Goal: Communication & Community: Answer question/provide support

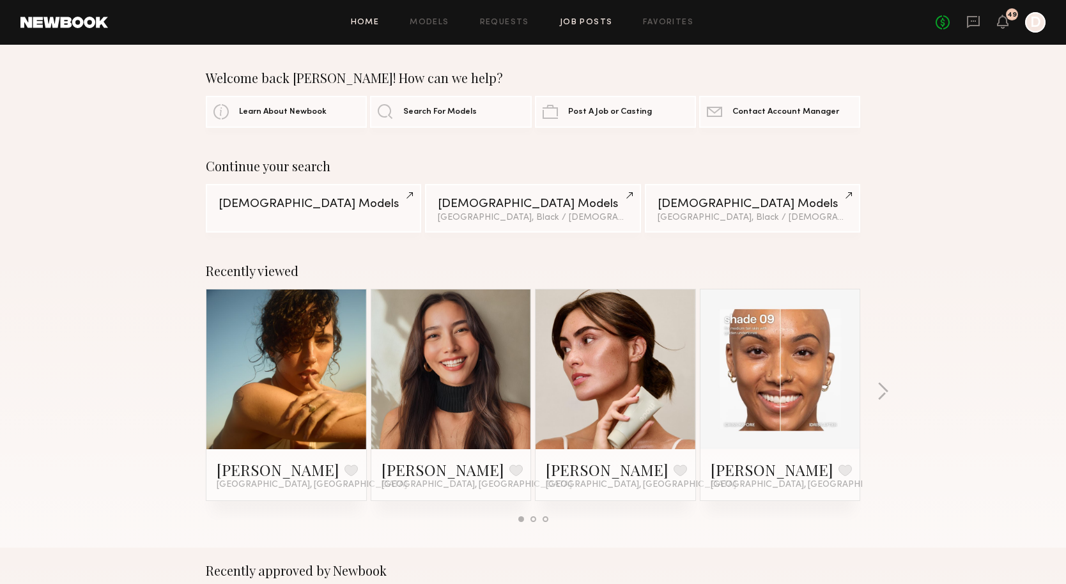
click at [597, 22] on link "Job Posts" at bounding box center [586, 23] width 53 height 8
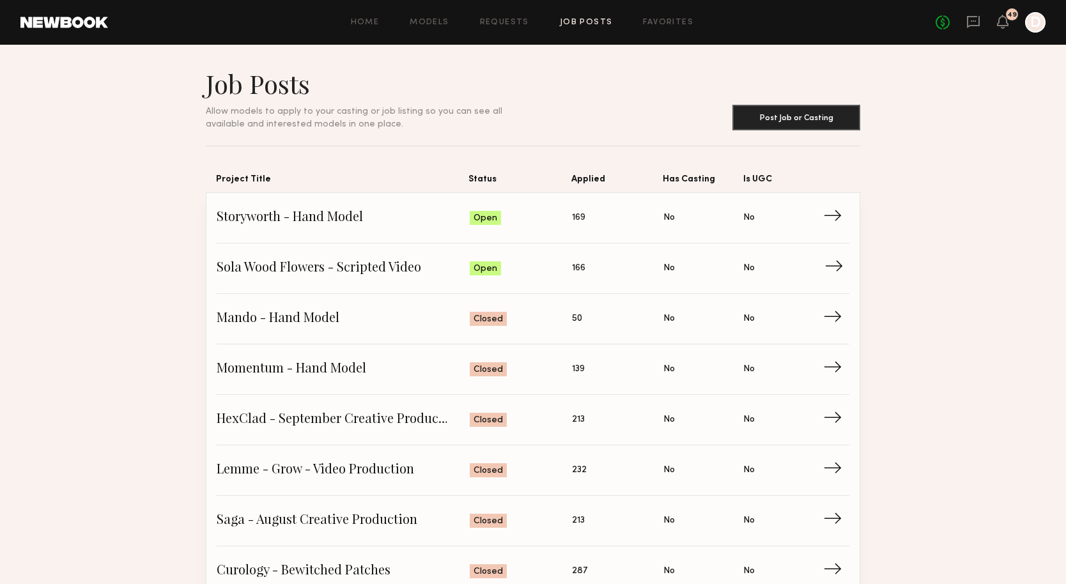
click at [382, 275] on span "Sola Wood Flowers - Scripted Video" at bounding box center [343, 268] width 253 height 19
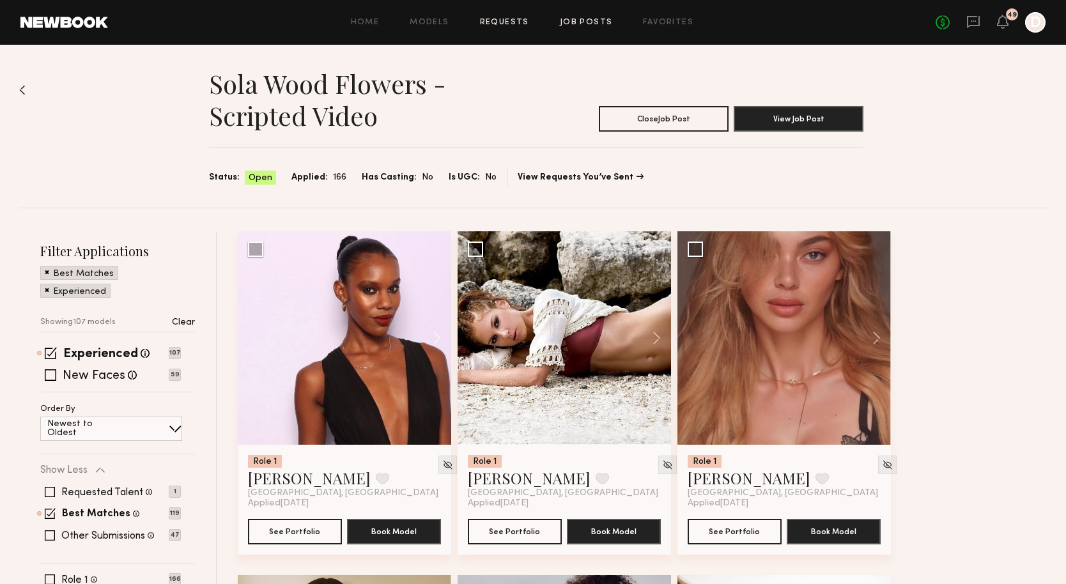
click at [514, 21] on link "Requests" at bounding box center [504, 23] width 49 height 8
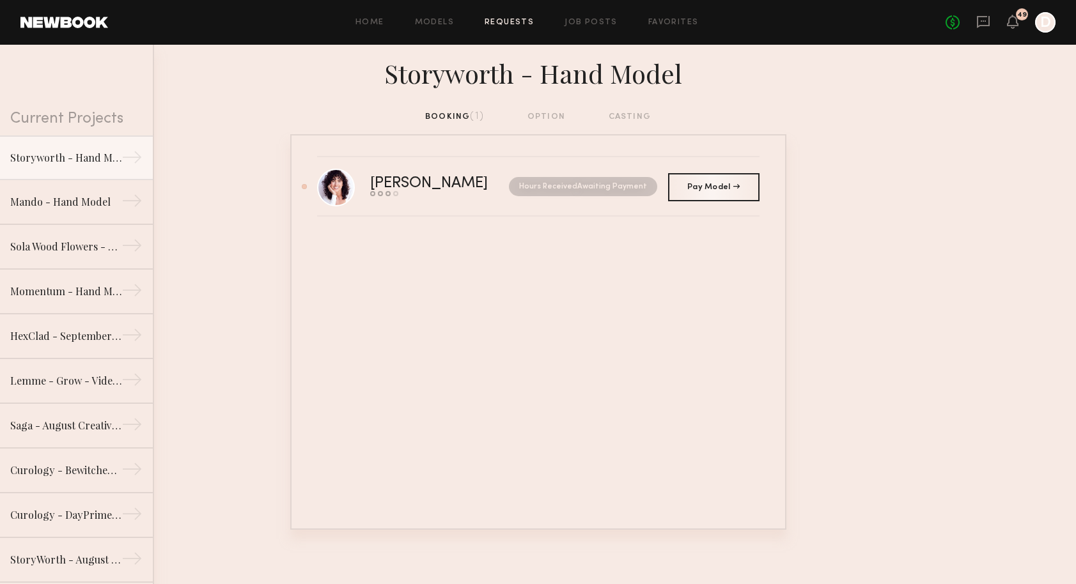
click at [469, 120] on div "booking (1) option casting" at bounding box center [538, 117] width 226 height 14
click at [79, 237] on link "Sola Wood Flowers - Scripted Video →" at bounding box center [76, 246] width 153 height 45
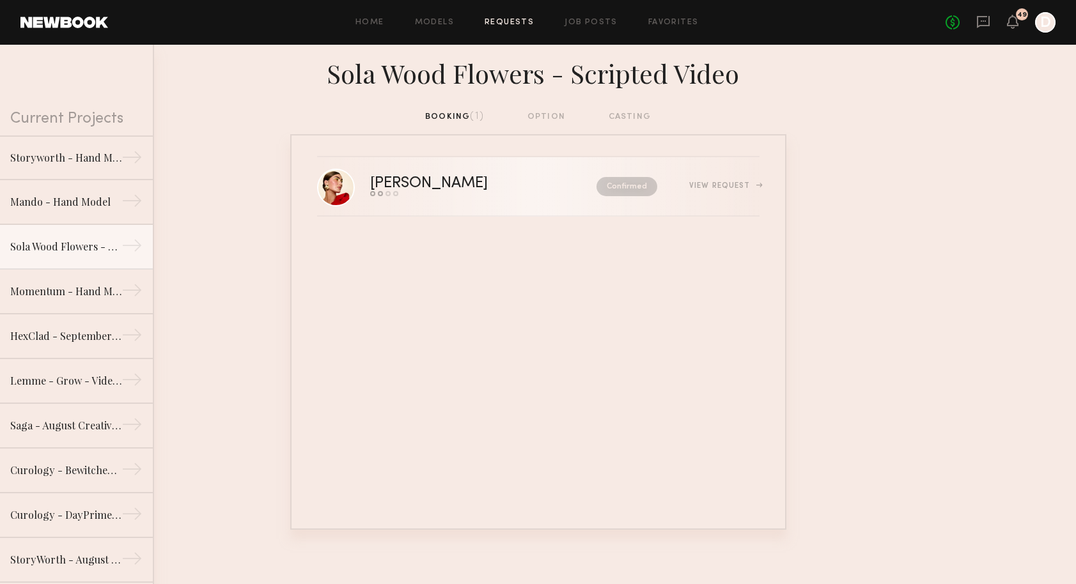
click at [504, 179] on div "[PERSON_NAME]" at bounding box center [456, 183] width 172 height 15
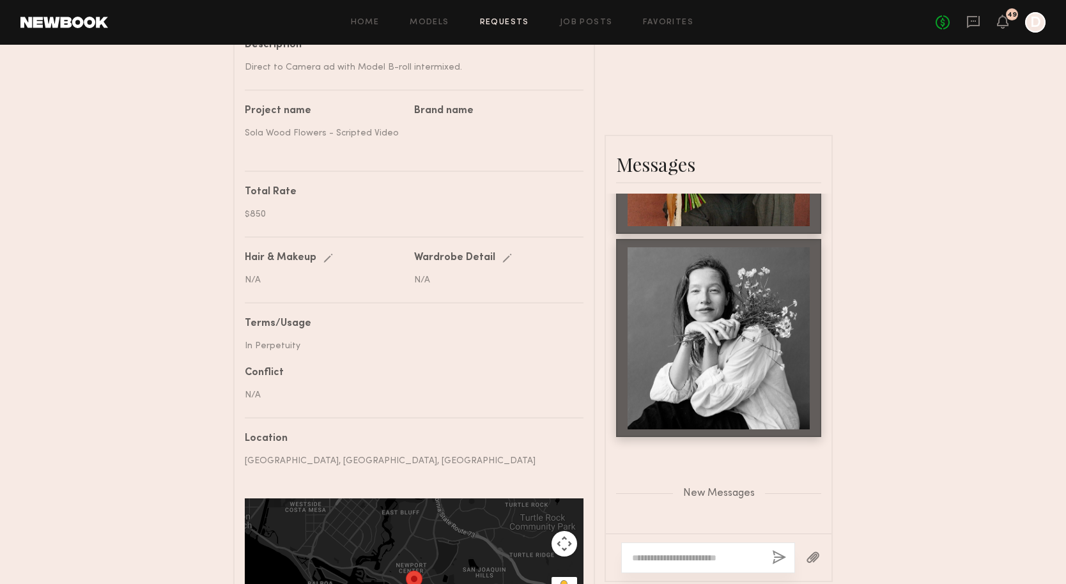
scroll to position [105, 0]
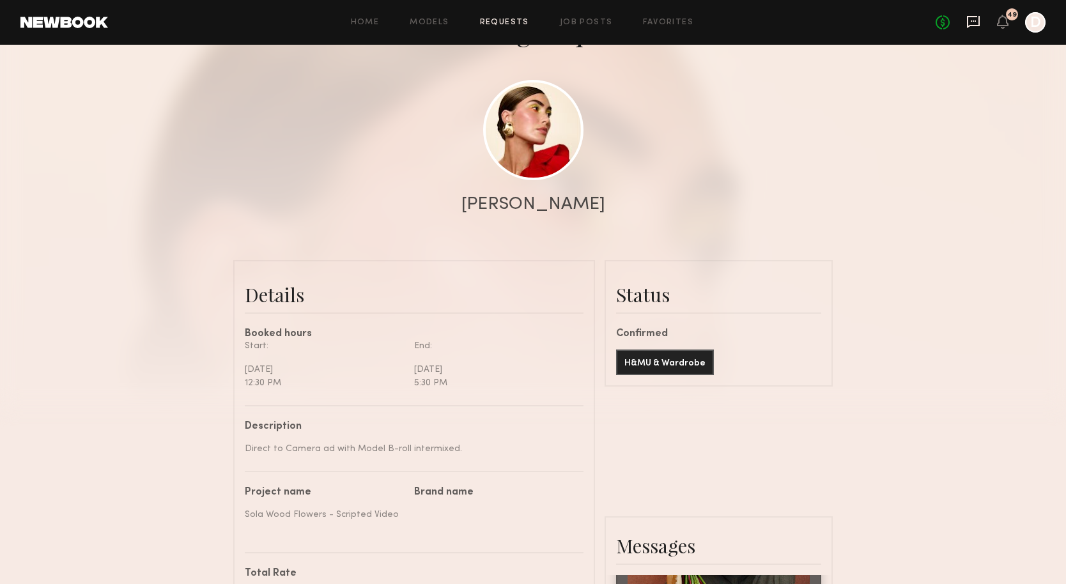
click at [972, 27] on icon at bounding box center [974, 22] width 14 height 14
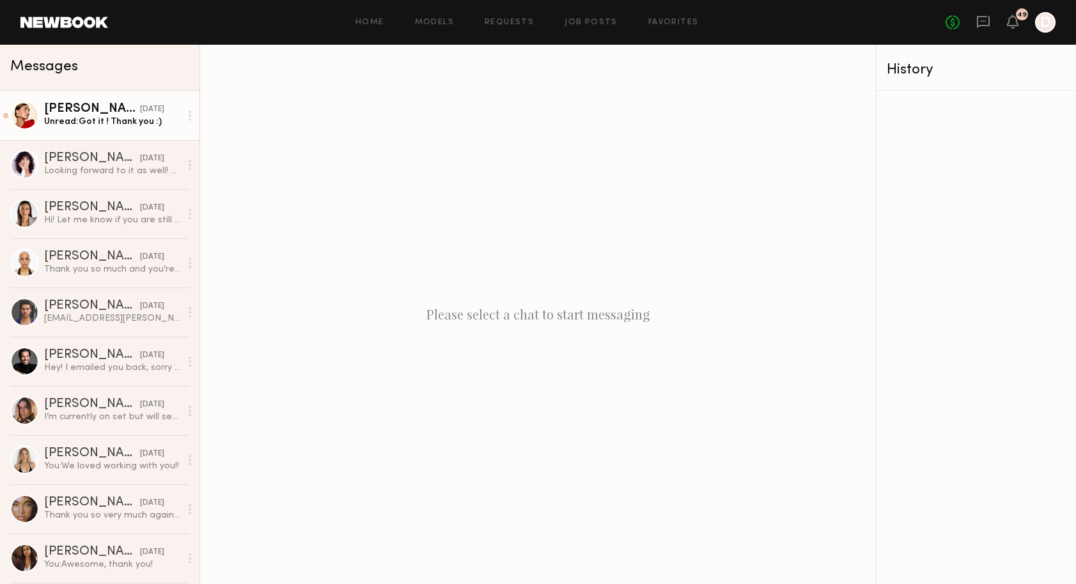
click at [140, 111] on div "[DATE]" at bounding box center [152, 110] width 24 height 12
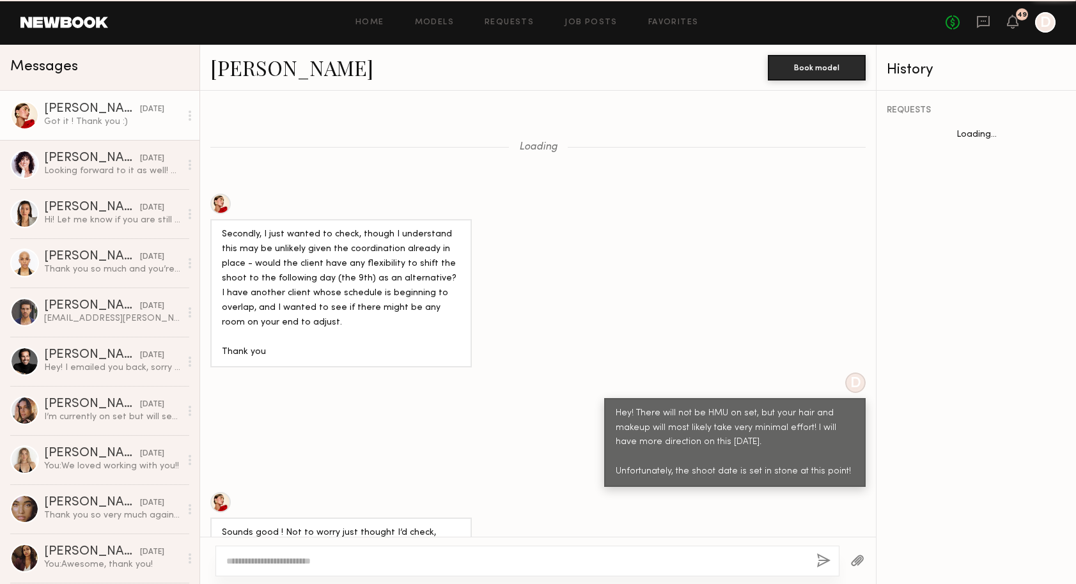
scroll to position [1148, 0]
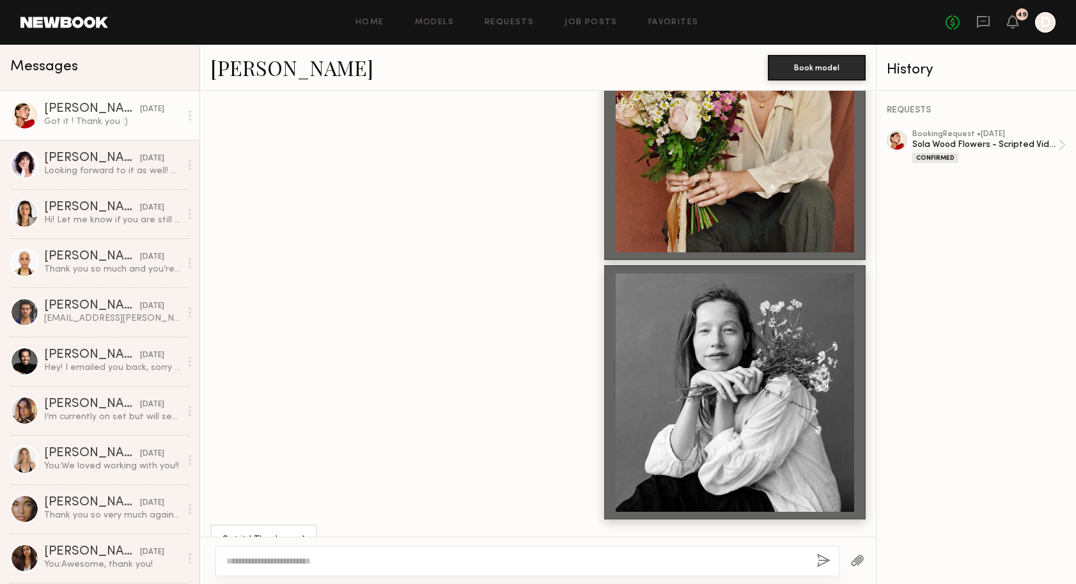
click at [352, 558] on textarea at bounding box center [516, 561] width 580 height 13
type textarea "**********"
click at [827, 565] on button "button" at bounding box center [823, 562] width 14 height 16
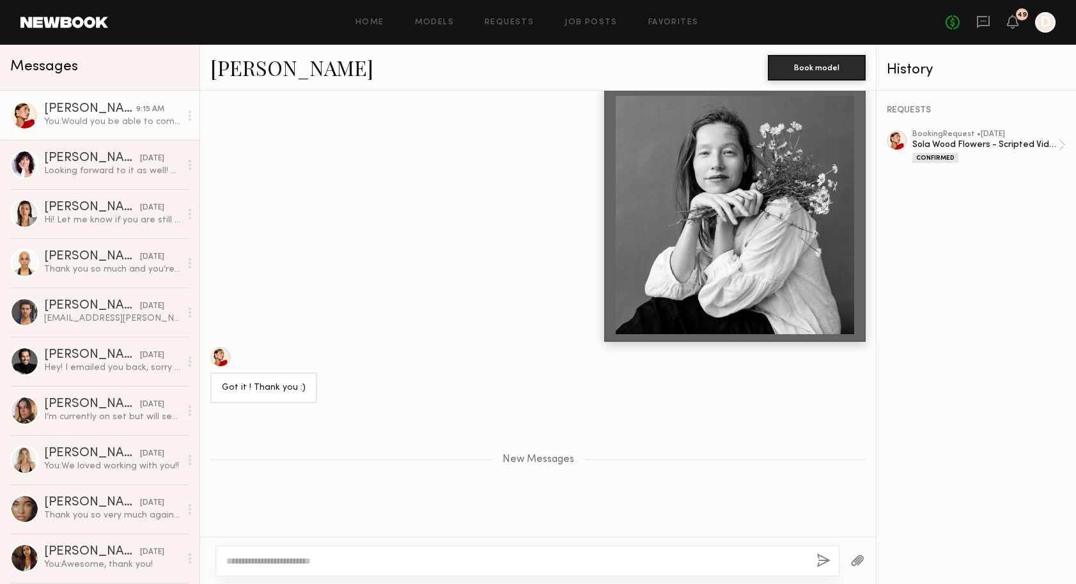
scroll to position [1419, 0]
